Goal: Obtain resource: Download file/media

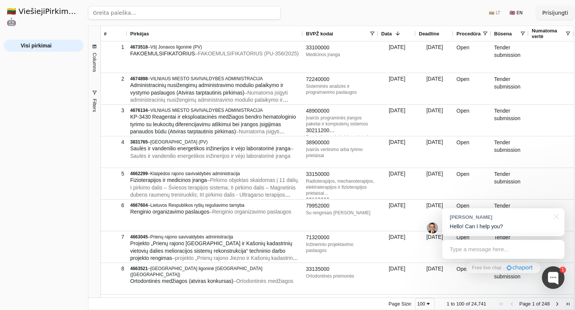
click at [176, 17] on input "search" at bounding box center [184, 13] width 193 height 14
paste input "4681112"
type input "4681112"
click button "Ieškoti" at bounding box center [266, 13] width 29 height 14
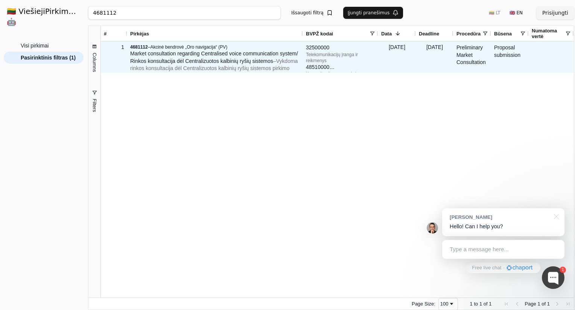
click at [177, 60] on span "Market consultation regarding Centralised voice communication system/ Rinkos ko…" at bounding box center [214, 57] width 168 height 14
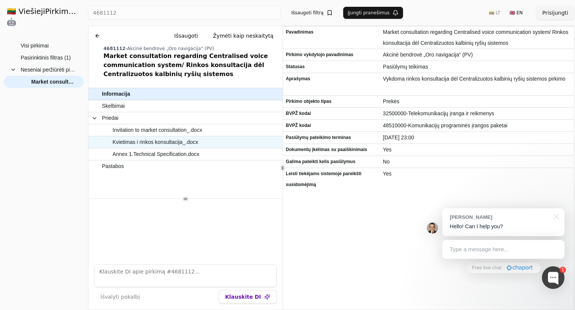
click at [165, 143] on span "Kvietimas i rinkos konsultacija_.docx" at bounding box center [155, 142] width 85 height 11
